Goal: Transaction & Acquisition: Purchase product/service

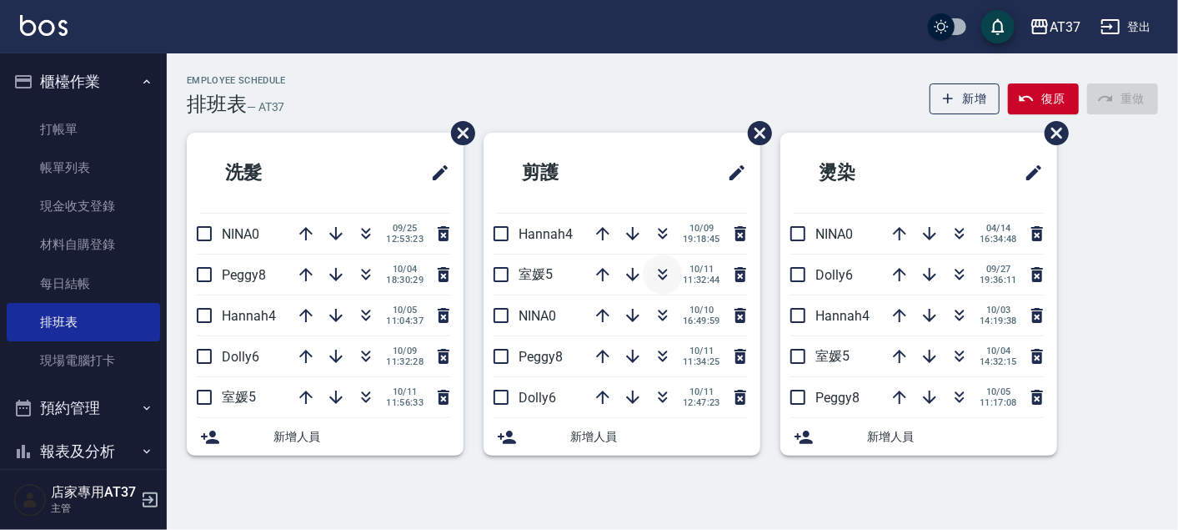
click at [657, 270] on icon "button" at bounding box center [663, 274] width 20 height 20
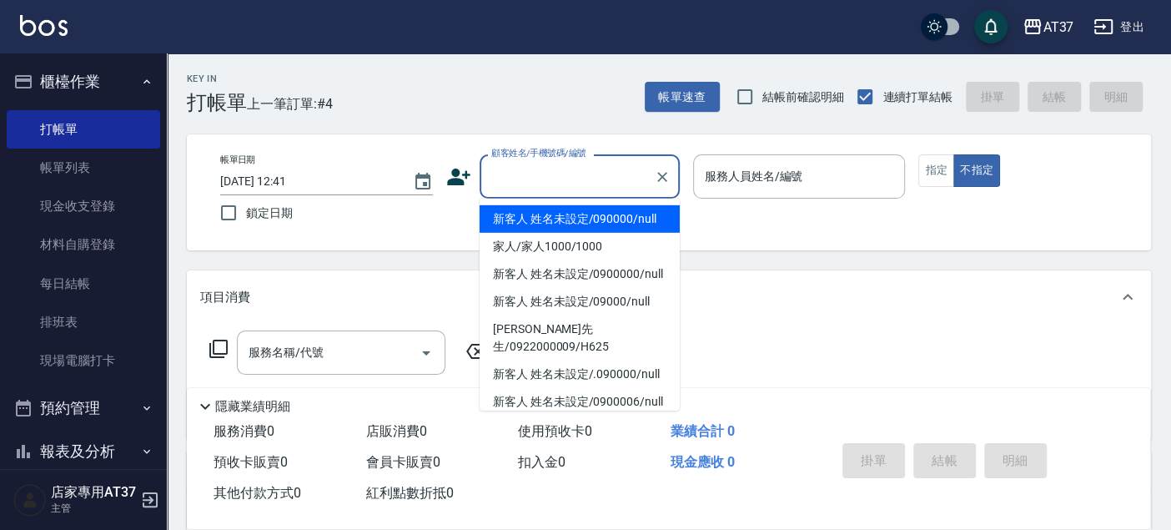
drag, startPoint x: 549, startPoint y: 174, endPoint x: 545, endPoint y: 193, distance: 18.6
click at [546, 173] on input "顧客姓名/手機號碼/編號" at bounding box center [567, 176] width 160 height 29
click at [563, 221] on li "新客人 姓名未設定/090000/null" at bounding box center [580, 219] width 200 height 28
type input "新客人 姓名未設定/090000/null"
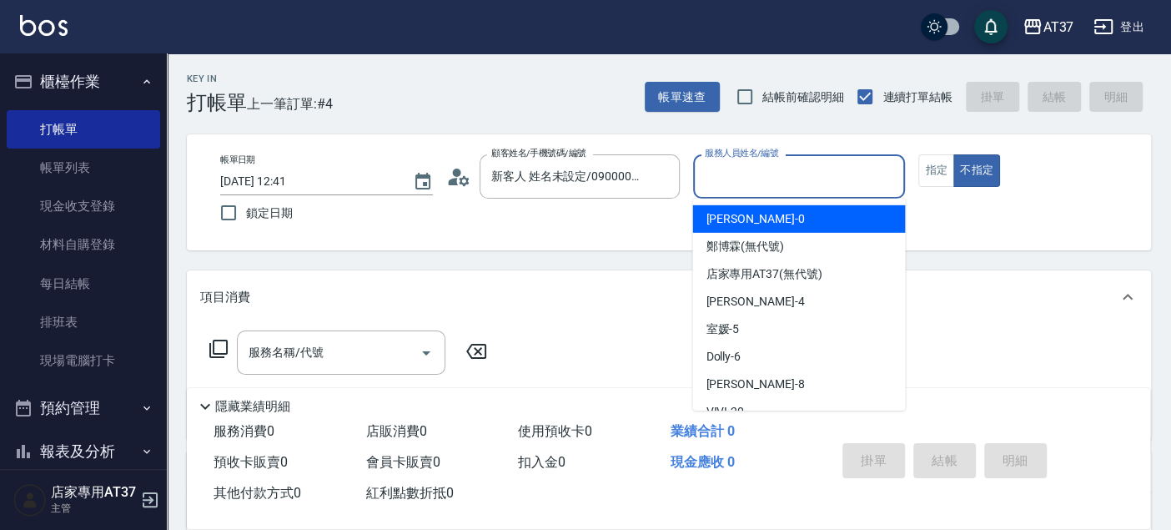
drag, startPoint x: 856, startPoint y: 173, endPoint x: 868, endPoint y: 212, distance: 41.1
click at [856, 173] on input "服務人員姓名/編號" at bounding box center [799, 176] width 198 height 29
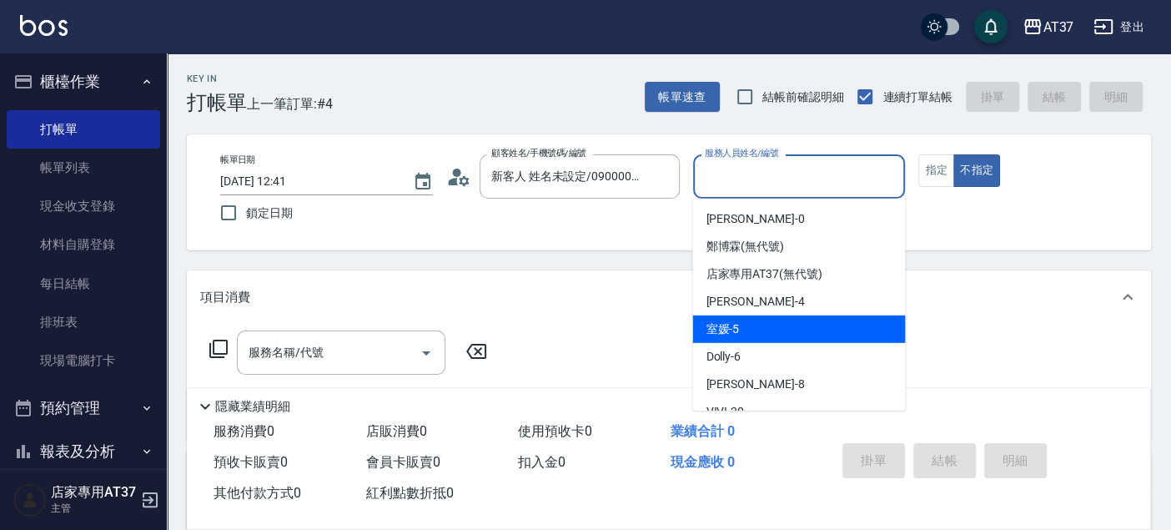
drag, startPoint x: 862, startPoint y: 317, endPoint x: 943, endPoint y: 250, distance: 104.9
click at [862, 317] on div "室媛 -5" at bounding box center [798, 329] width 213 height 28
type input "室媛-5"
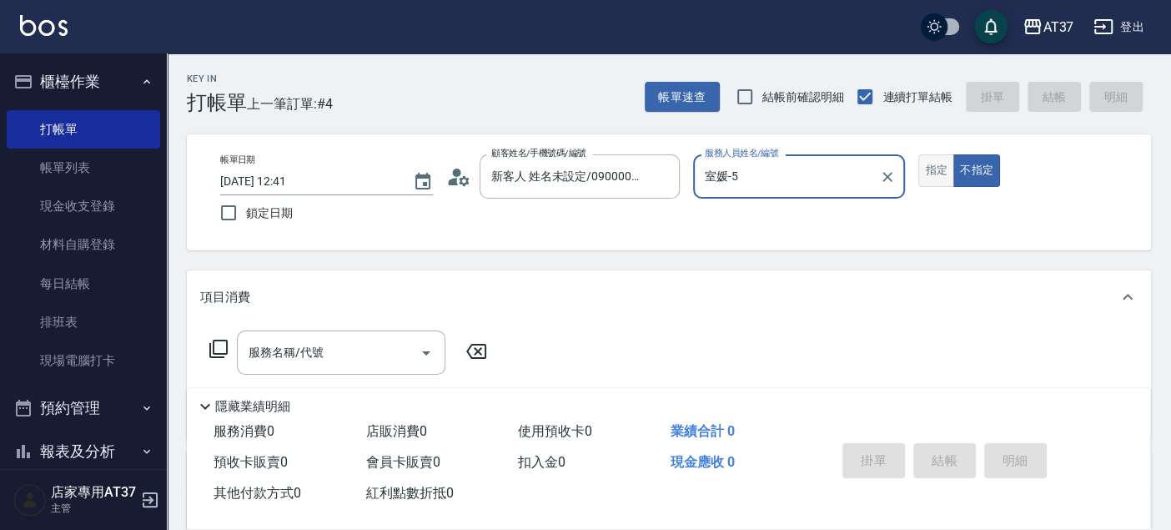
click at [923, 164] on button "指定" at bounding box center [936, 170] width 36 height 33
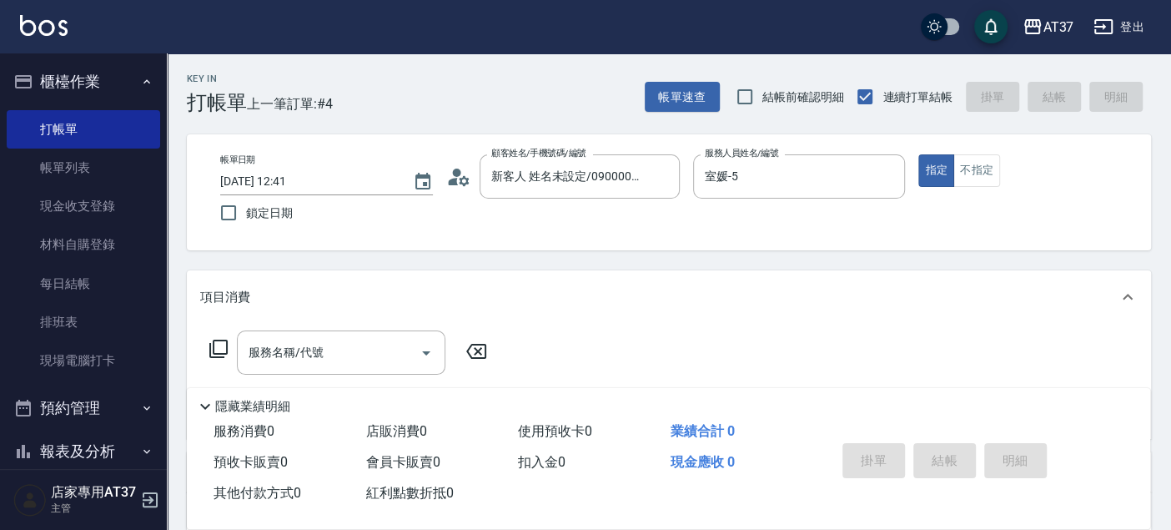
click at [221, 344] on icon at bounding box center [218, 349] width 20 height 20
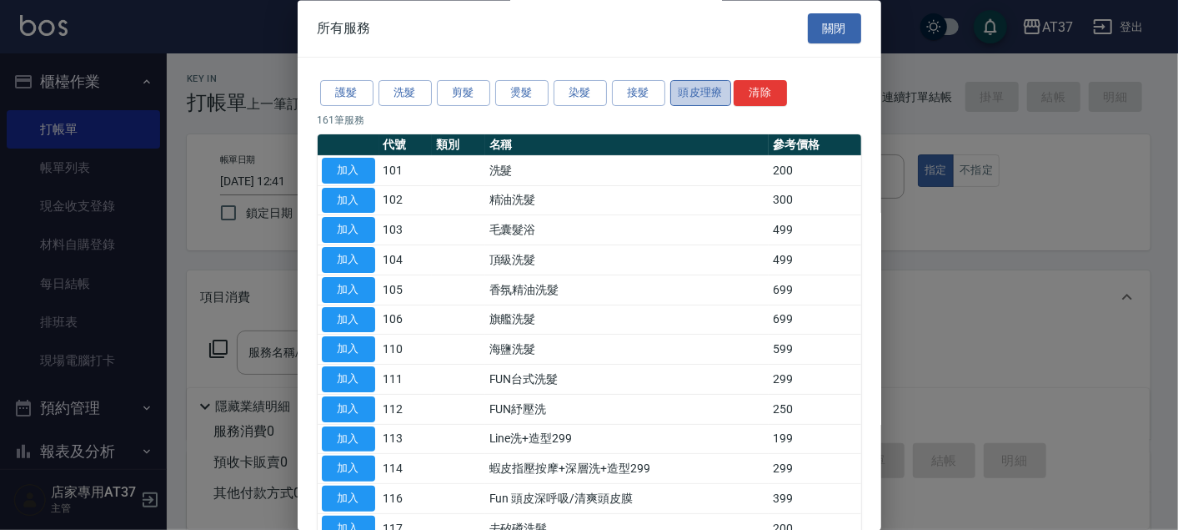
click at [719, 96] on button "頭皮理療" at bounding box center [701, 94] width 62 height 26
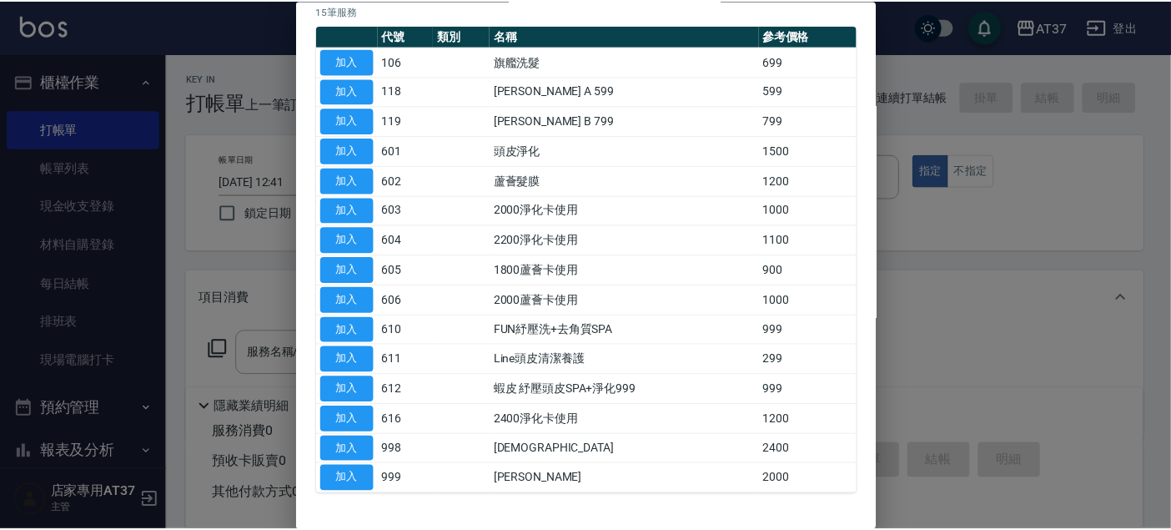
scroll to position [68, 0]
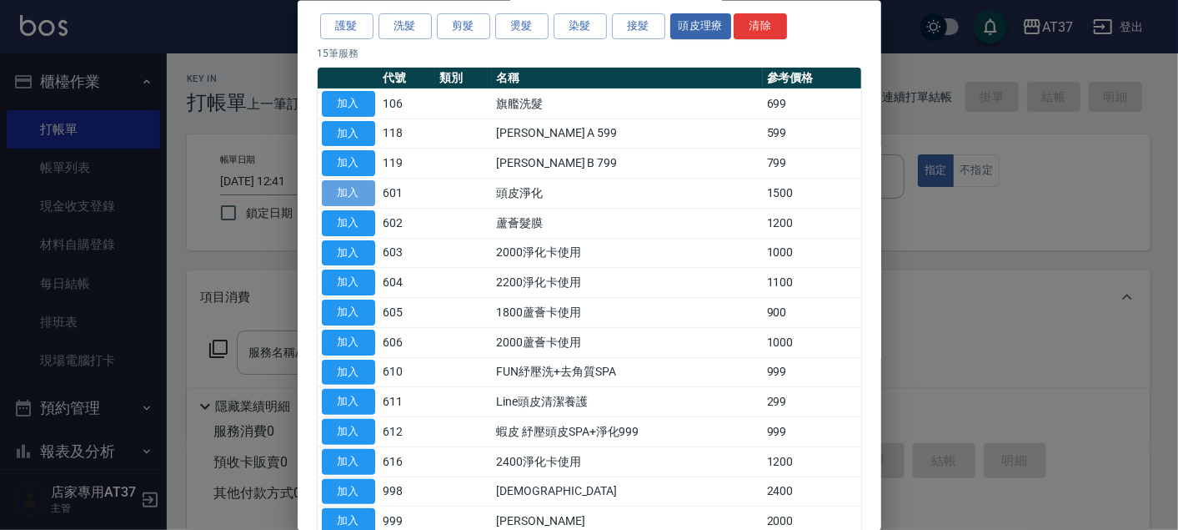
click at [366, 195] on button "加入" at bounding box center [348, 193] width 53 height 26
type input "頭皮淨化(601)"
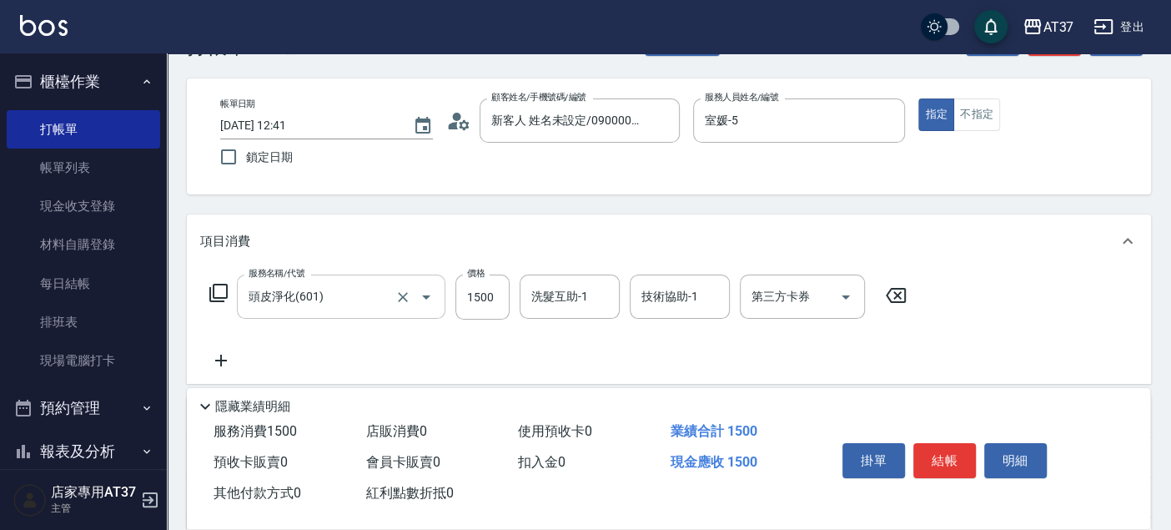
scroll to position [278, 0]
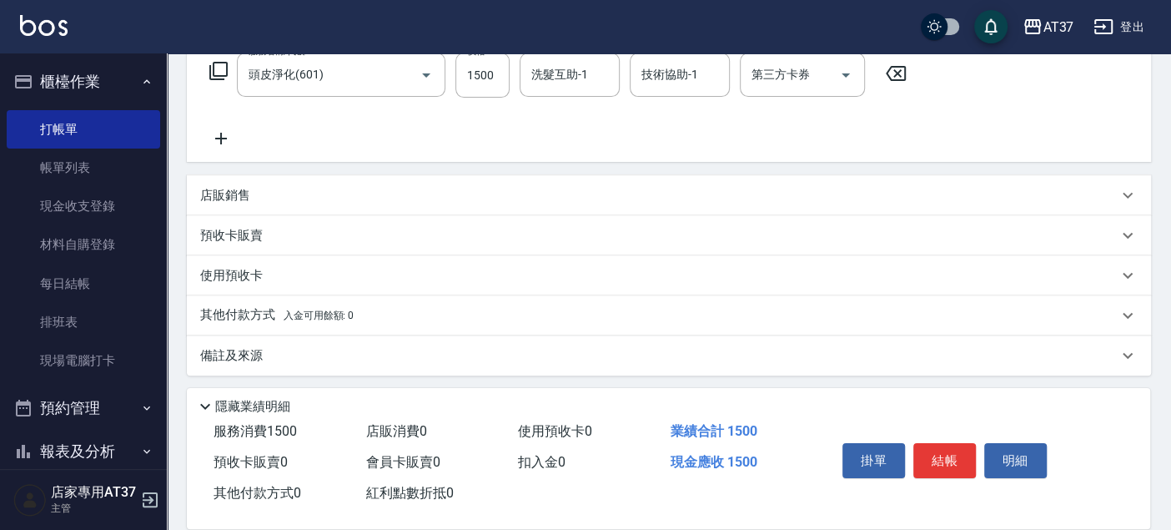
click at [223, 137] on icon at bounding box center [221, 138] width 42 height 20
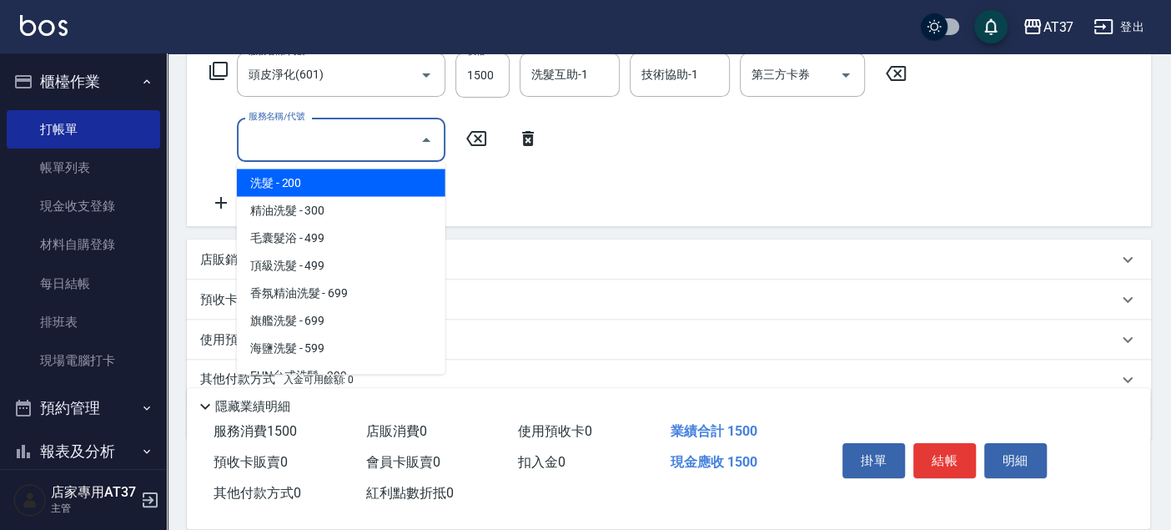
click at [298, 132] on input "服務名稱/代號" at bounding box center [328, 139] width 168 height 29
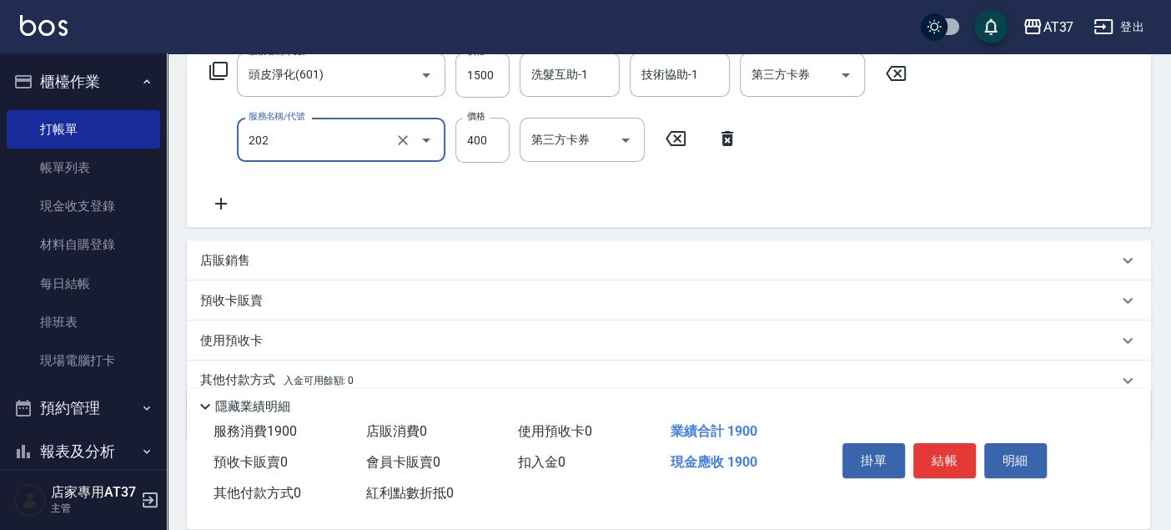
type input "A級單剪(202)"
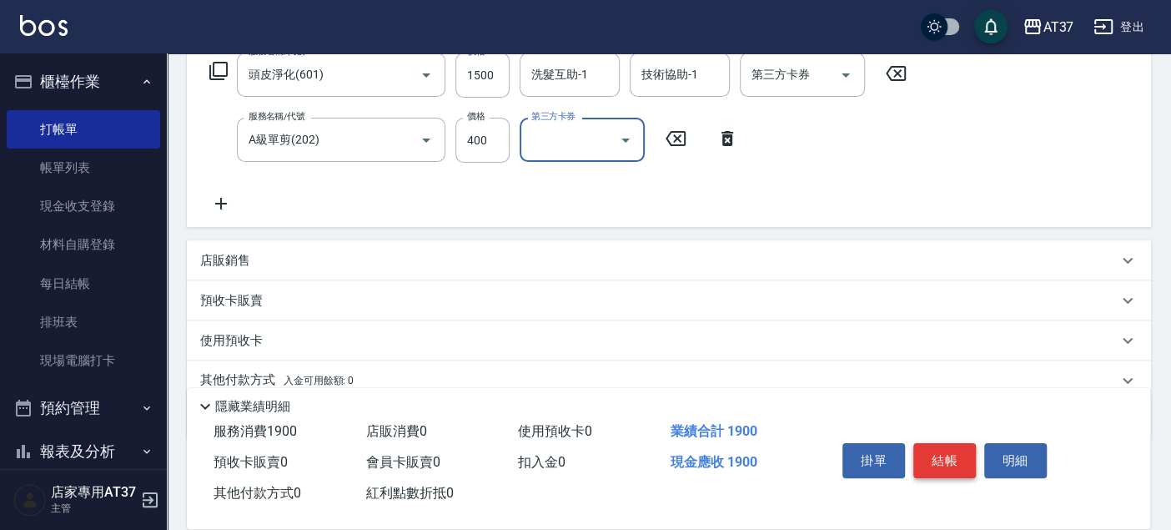
click at [945, 452] on button "結帳" at bounding box center [944, 460] width 63 height 35
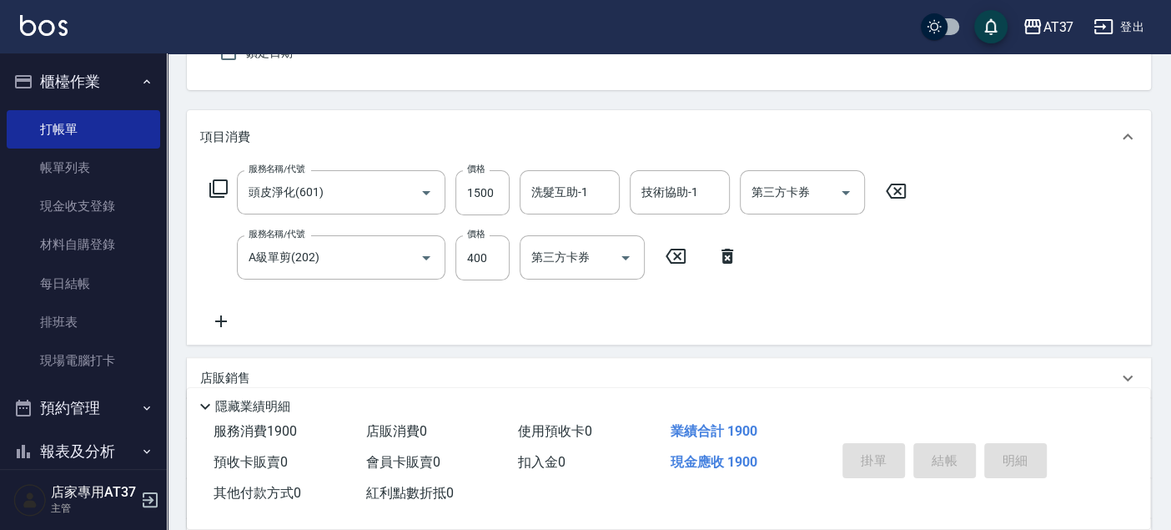
scroll to position [0, 0]
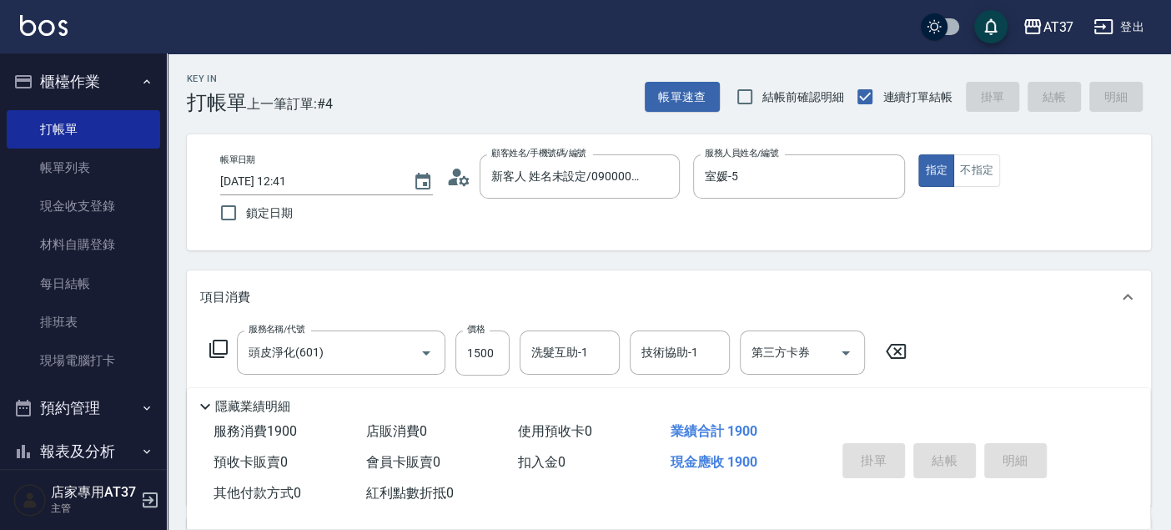
type input "[DATE] 13:53"
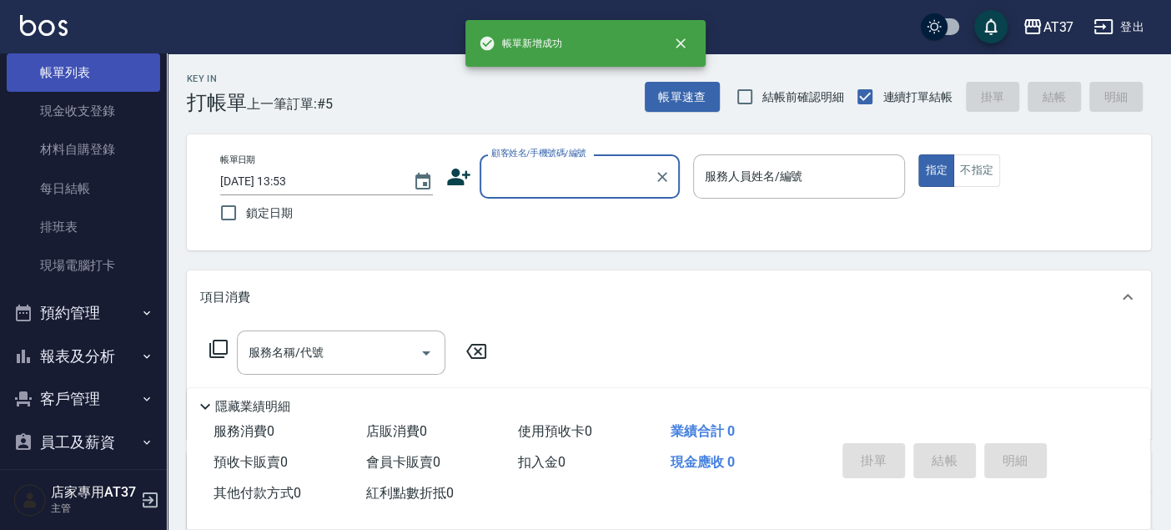
scroll to position [193, 0]
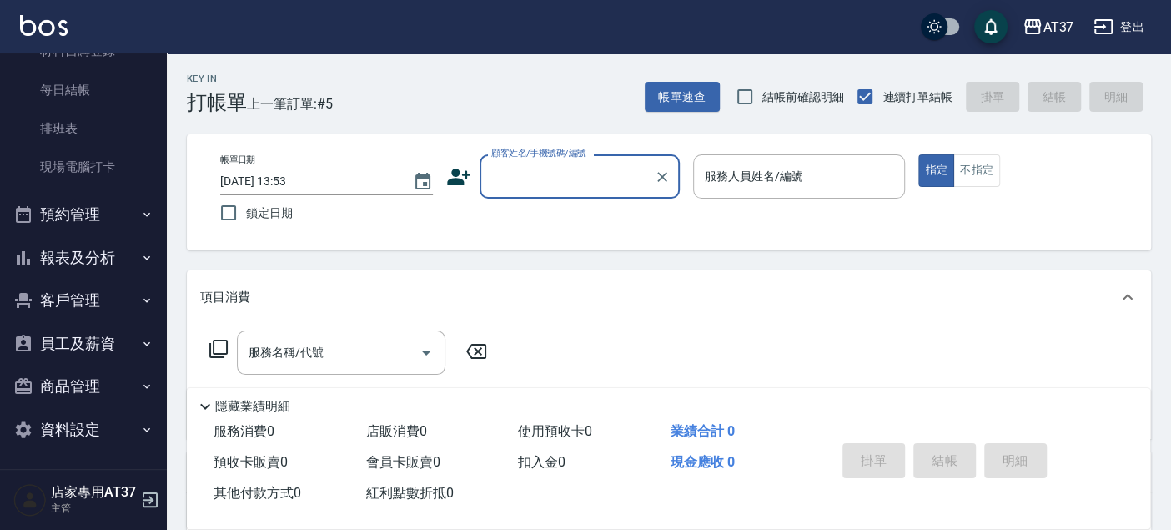
click at [95, 264] on button "報表及分析" at bounding box center [83, 257] width 153 height 43
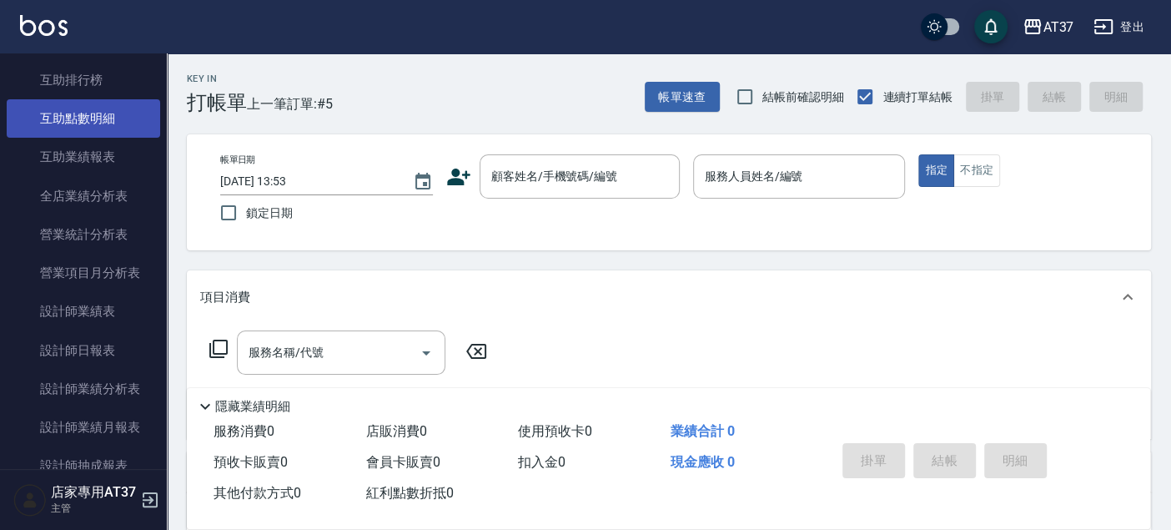
scroll to position [750, 0]
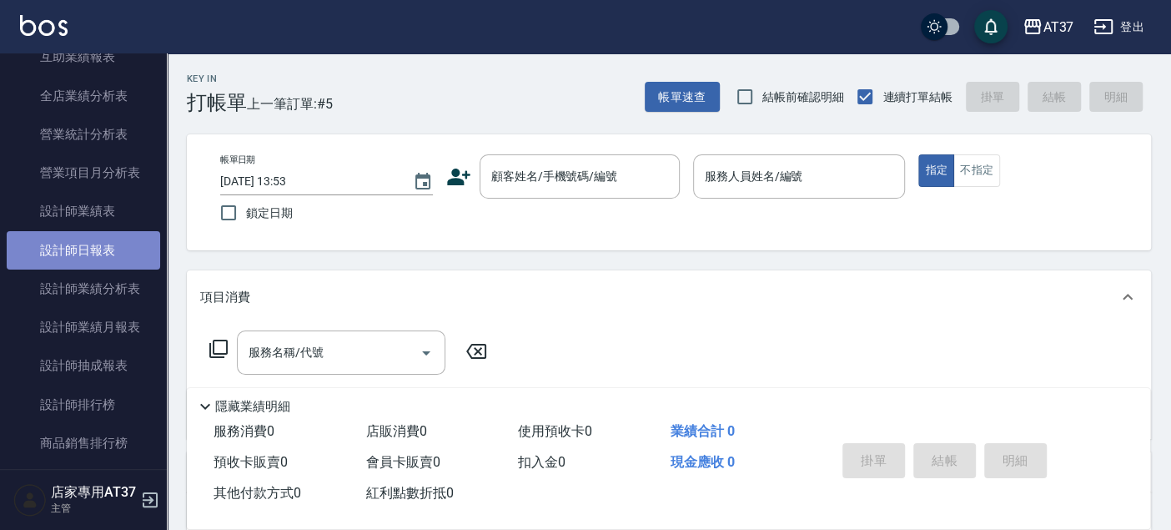
click at [113, 252] on link "設計師日報表" at bounding box center [83, 250] width 153 height 38
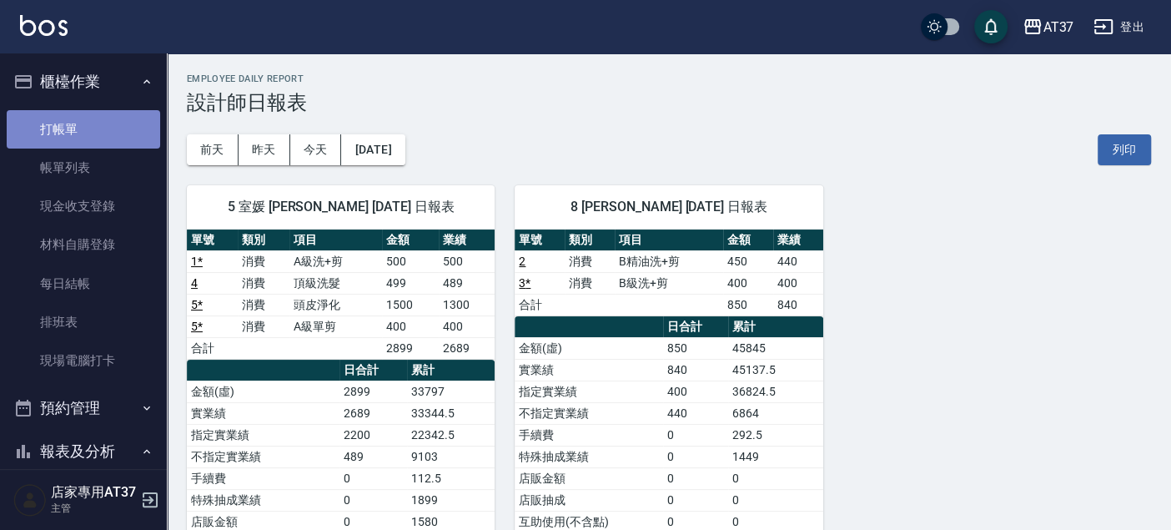
click at [110, 143] on link "打帳單" at bounding box center [83, 129] width 153 height 38
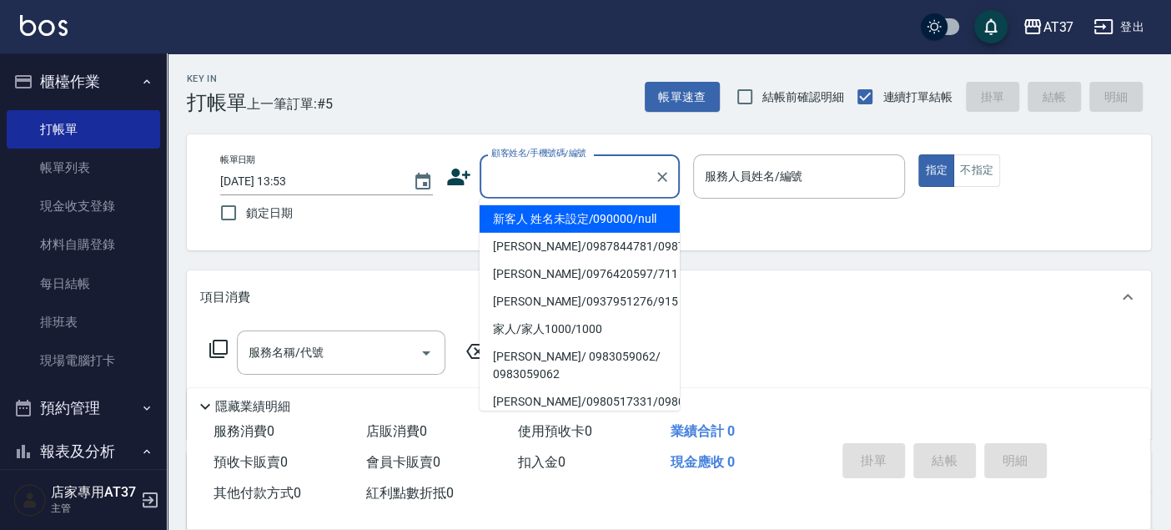
click at [519, 177] on input "顧客姓名/手機號碼/編號" at bounding box center [567, 176] width 160 height 29
drag, startPoint x: 528, startPoint y: 218, endPoint x: 776, endPoint y: 174, distance: 252.3
click at [535, 218] on li "新客人 姓名未設定/090000/null" at bounding box center [580, 219] width 200 height 28
type input "新客人 姓名未設定/090000/null"
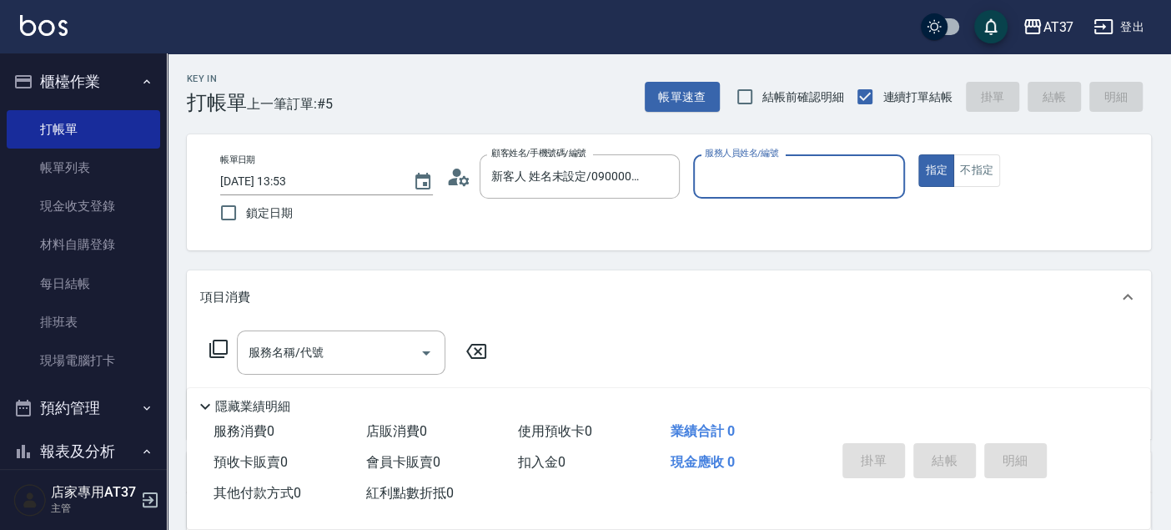
click at [776, 173] on input "服務人員姓名/編號" at bounding box center [799, 176] width 198 height 29
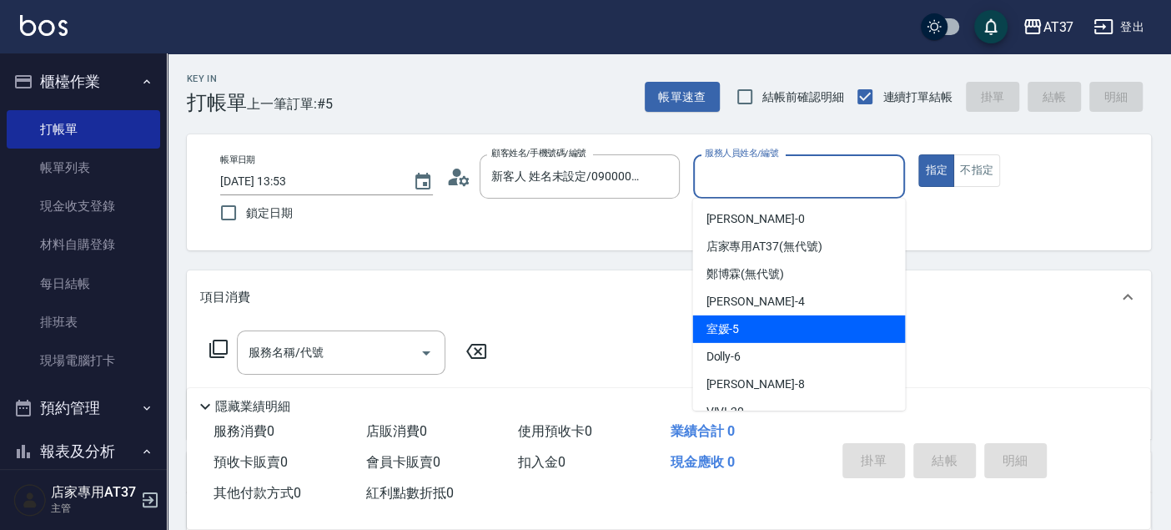
click at [817, 315] on div "室媛 -5" at bounding box center [798, 329] width 213 height 28
type input "室媛-5"
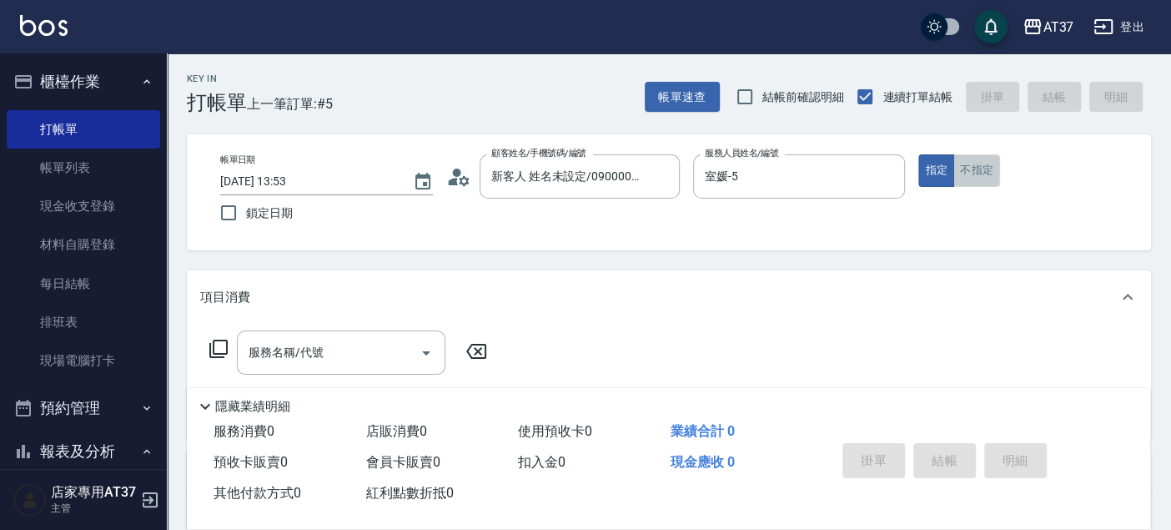
click at [974, 179] on button "不指定" at bounding box center [976, 170] width 47 height 33
click at [329, 350] on input "服務名稱/代號" at bounding box center [328, 352] width 168 height 29
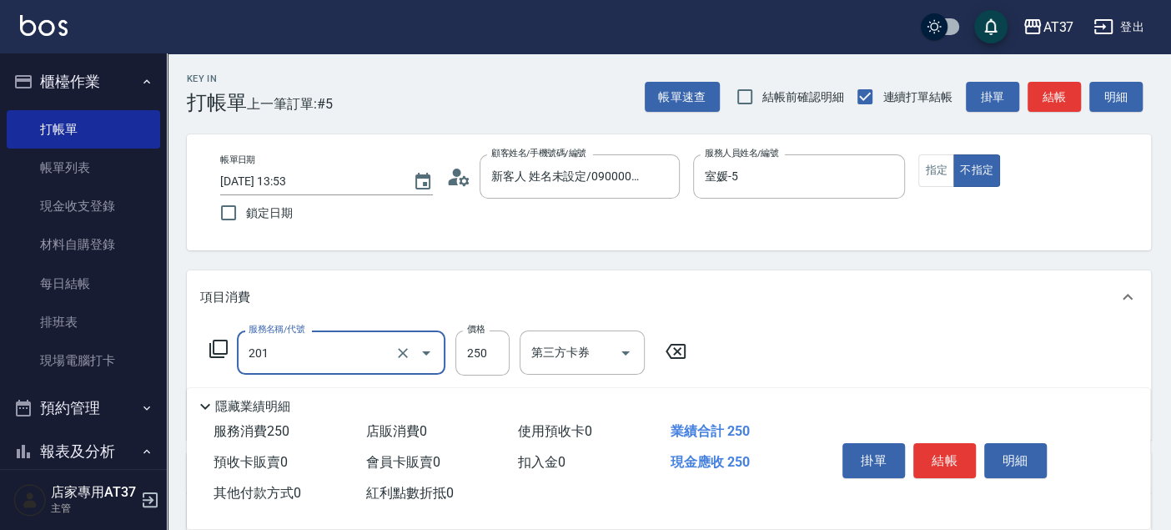
type input "B級單剪(201)"
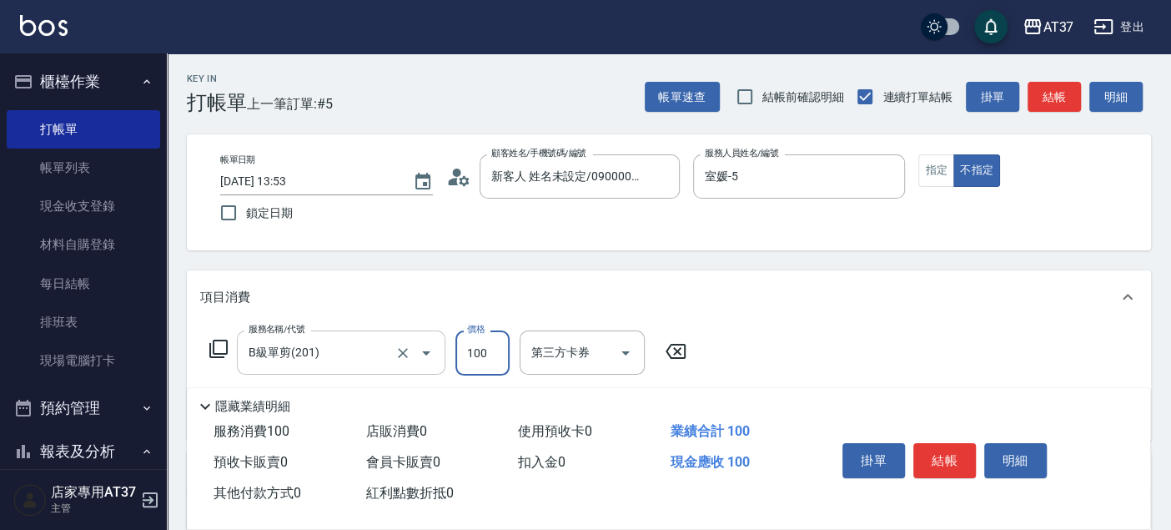
type input "100"
click at [1065, 92] on button "結帳" at bounding box center [1053, 97] width 53 height 31
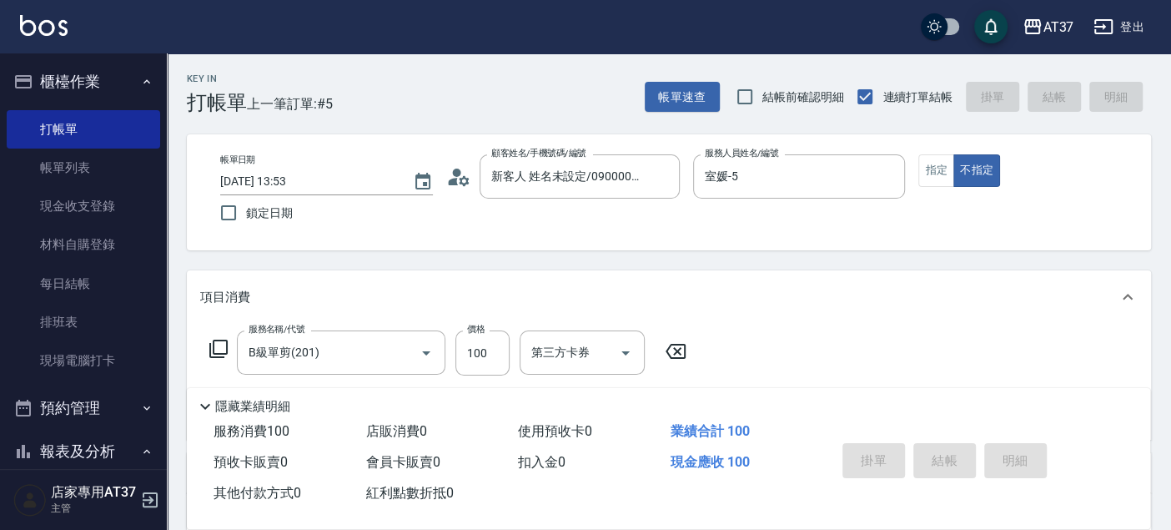
type input "[DATE] 14:18"
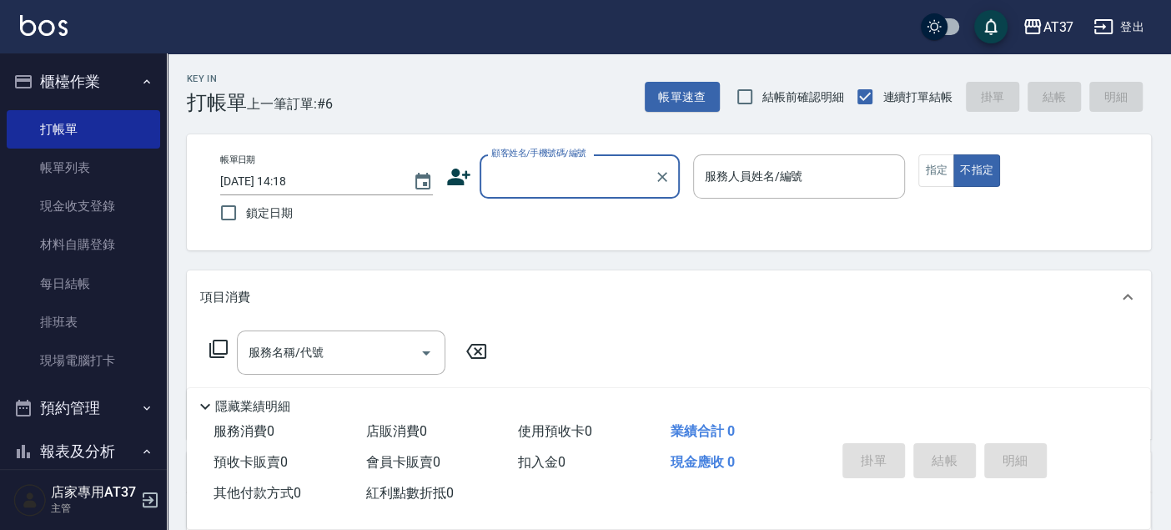
click at [550, 176] on input "顧客姓名/手機號碼/編號" at bounding box center [567, 176] width 160 height 29
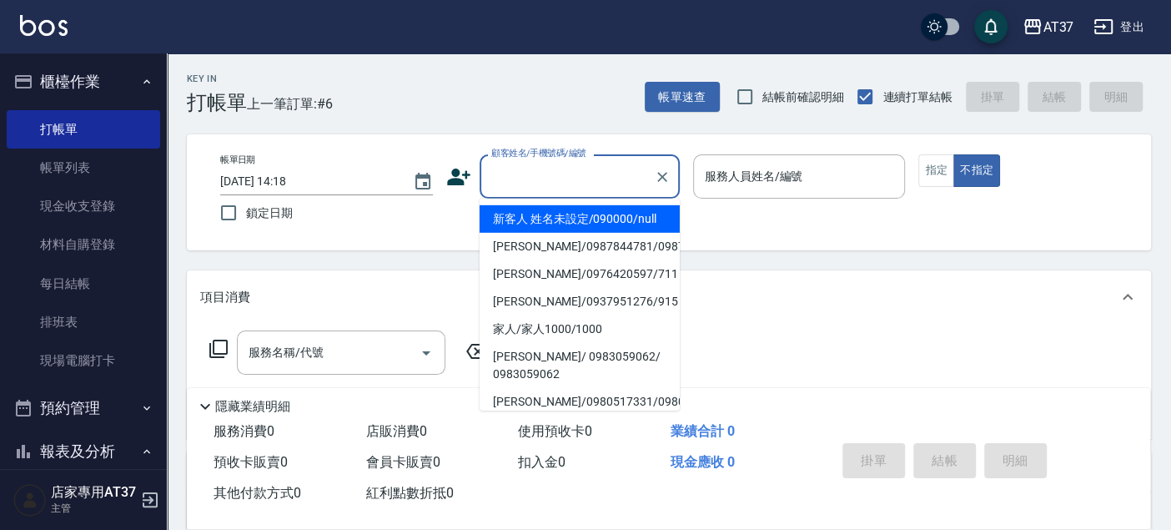
click at [560, 213] on li "新客人 姓名未設定/090000/null" at bounding box center [580, 219] width 200 height 28
type input "新客人 姓名未設定/090000/null"
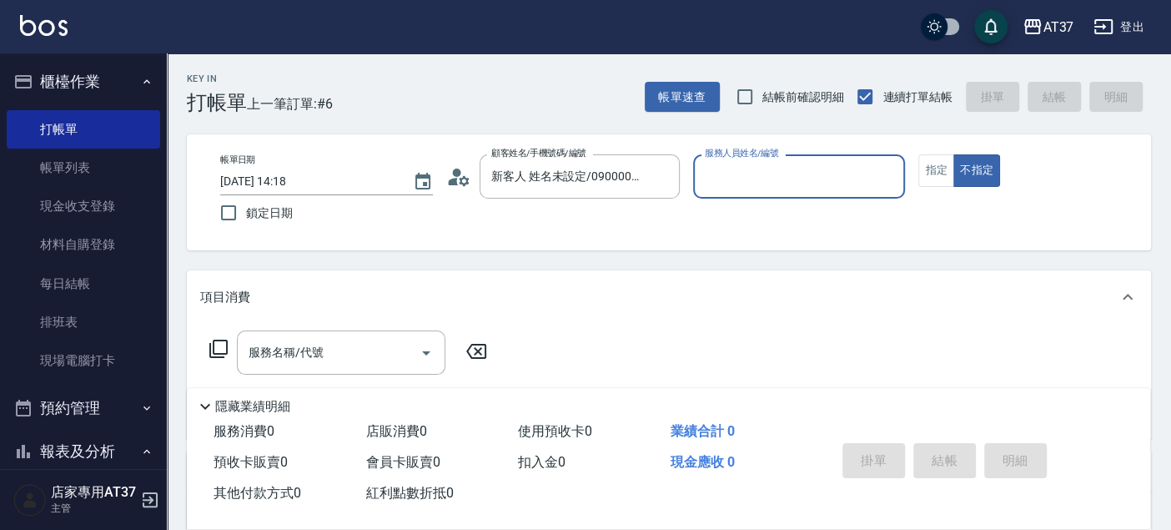
click at [719, 168] on input "服務人員姓名/編號" at bounding box center [799, 176] width 198 height 29
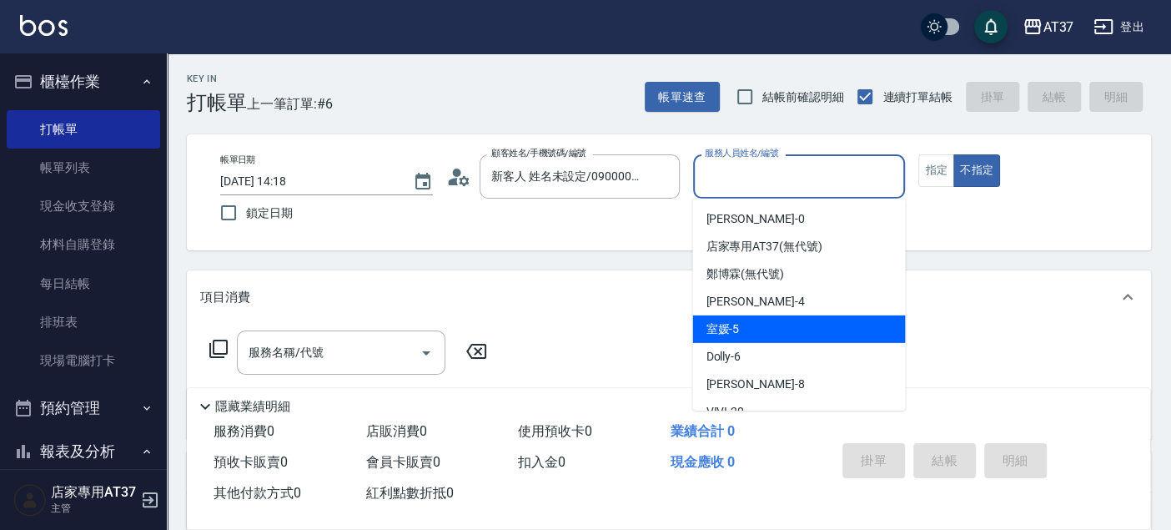
drag, startPoint x: 742, startPoint y: 329, endPoint x: 957, endPoint y: 163, distance: 271.6
click at [742, 329] on div "室媛 -5" at bounding box center [798, 329] width 213 height 28
type input "室媛-5"
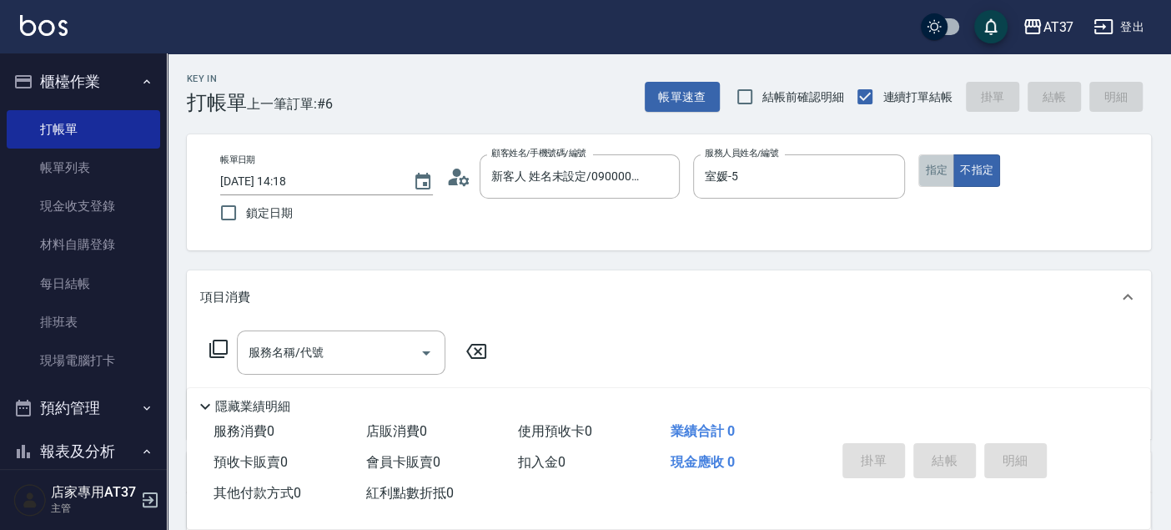
drag, startPoint x: 944, startPoint y: 163, endPoint x: 454, endPoint y: 335, distance: 518.8
click at [944, 164] on button "指定" at bounding box center [936, 170] width 36 height 33
click at [225, 345] on icon at bounding box center [218, 349] width 20 height 20
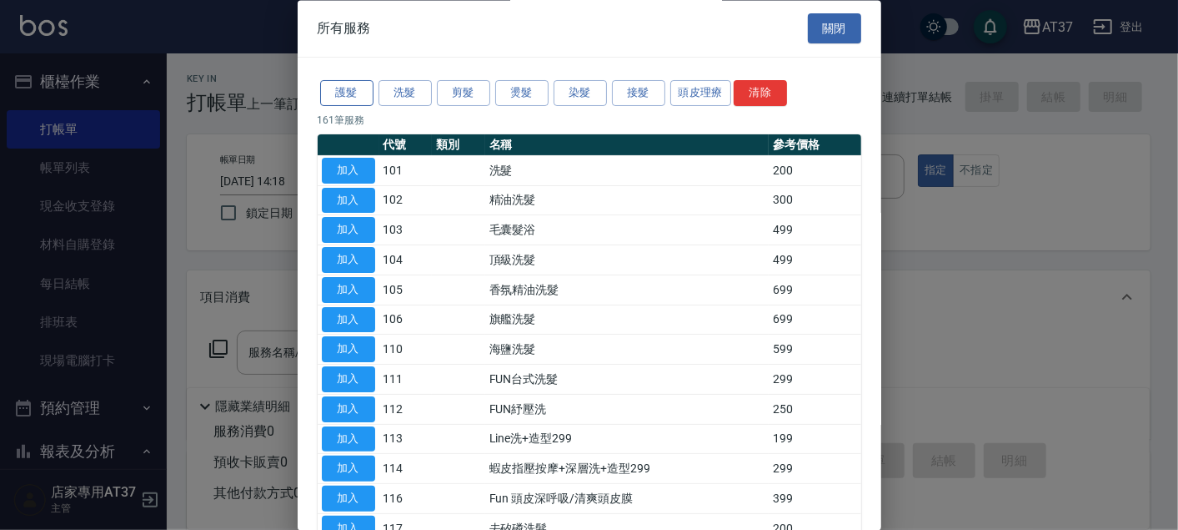
click at [330, 97] on button "護髮" at bounding box center [346, 94] width 53 height 26
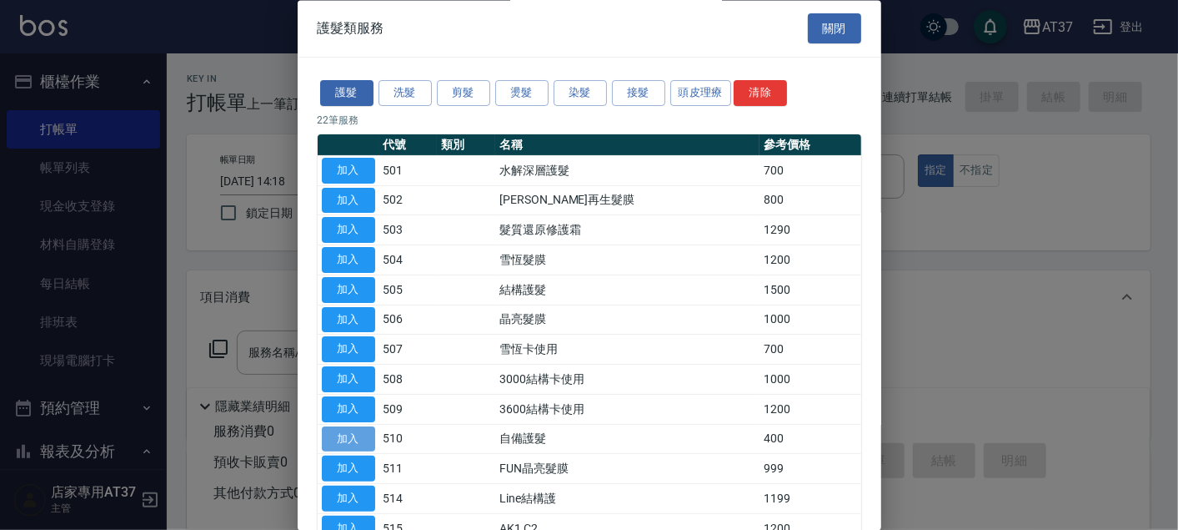
click at [356, 435] on button "加入" at bounding box center [348, 439] width 53 height 26
type input "自備護髮(510)"
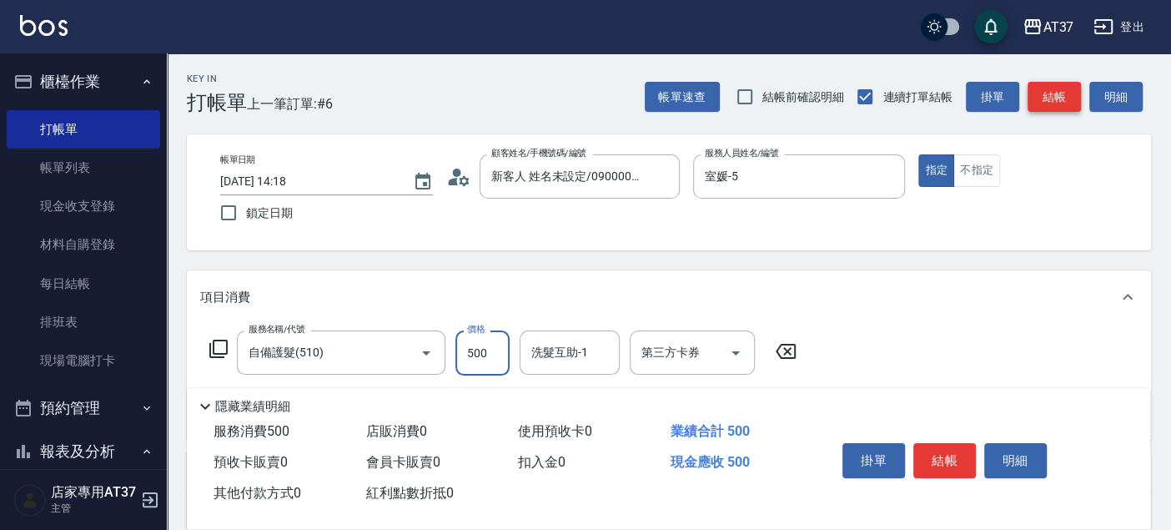
type input "500"
click at [1052, 90] on button "結帳" at bounding box center [1053, 97] width 53 height 31
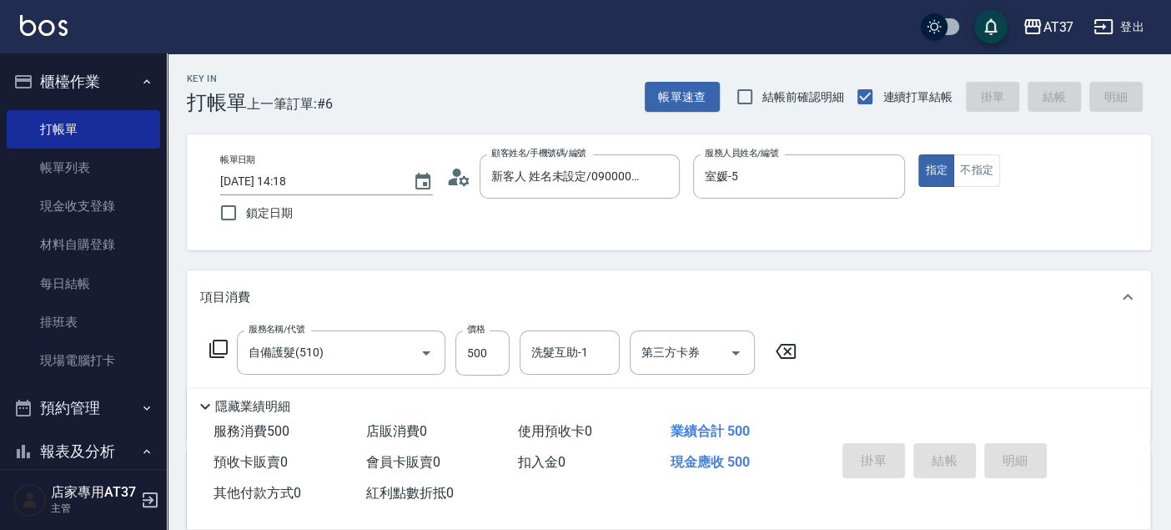
type input "[DATE] 14:37"
